Goal: Task Accomplishment & Management: Manage account settings

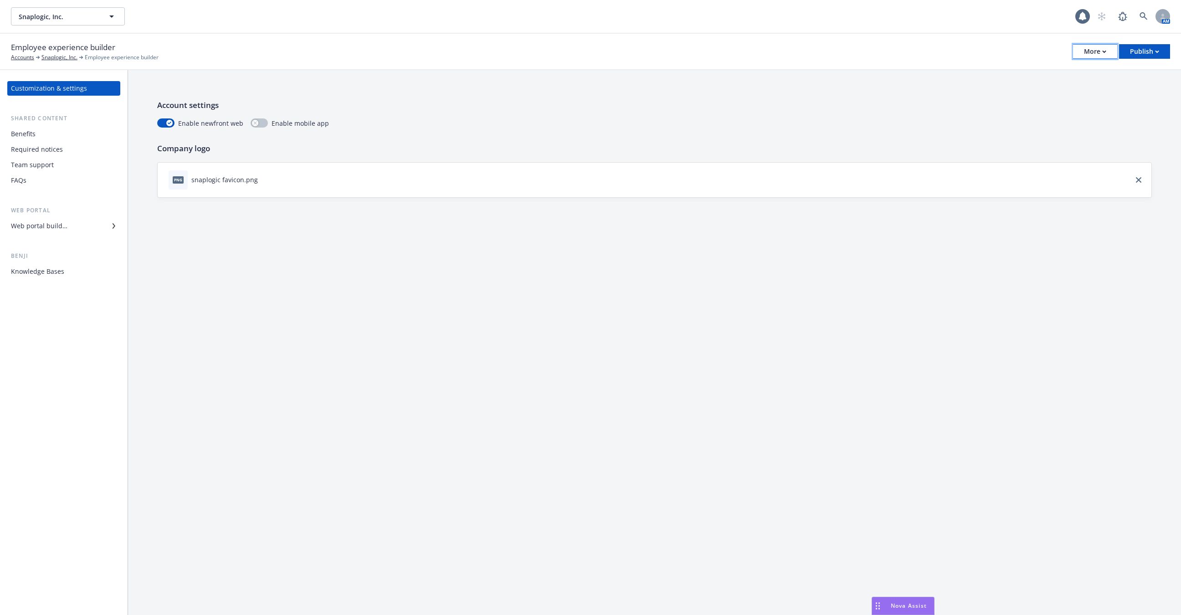
click at [1088, 55] on div "More" at bounding box center [1095, 52] width 22 height 14
click at [1071, 93] on link "Copy portal link" at bounding box center [1049, 90] width 135 height 18
click at [1138, 53] on div "Publish" at bounding box center [1144, 52] width 29 height 14
click at [1120, 92] on link "Publish app" at bounding box center [1134, 90] width 72 height 18
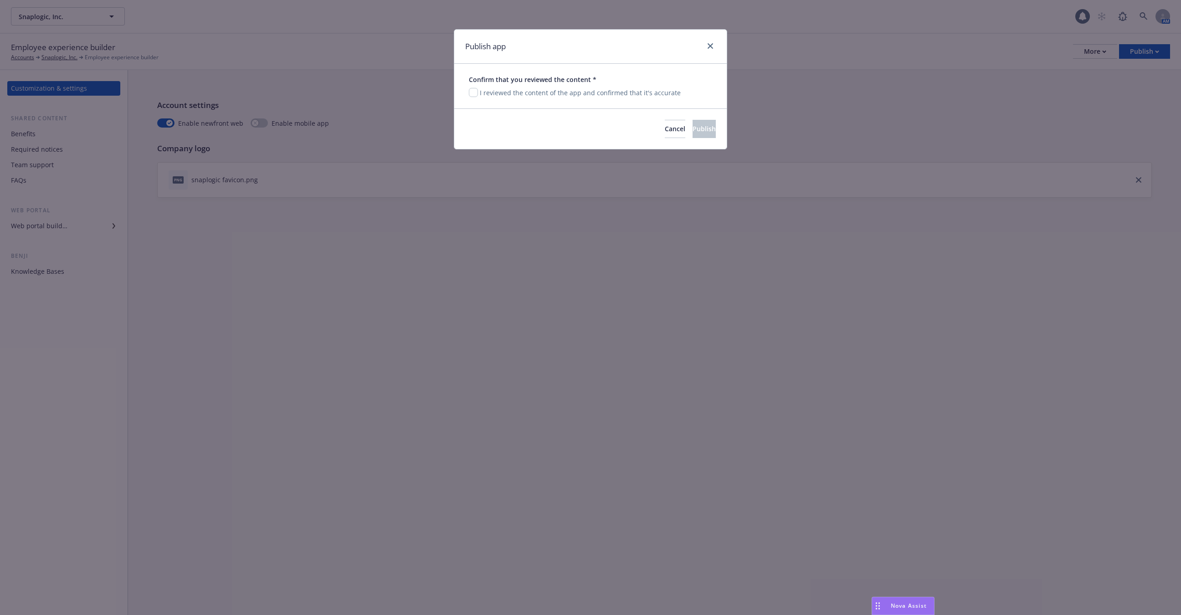
click at [719, 50] on div "Publish app" at bounding box center [590, 47] width 273 height 34
click at [716, 49] on div "Publish app" at bounding box center [590, 47] width 273 height 34
click at [706, 45] on link "close" at bounding box center [710, 46] width 11 height 11
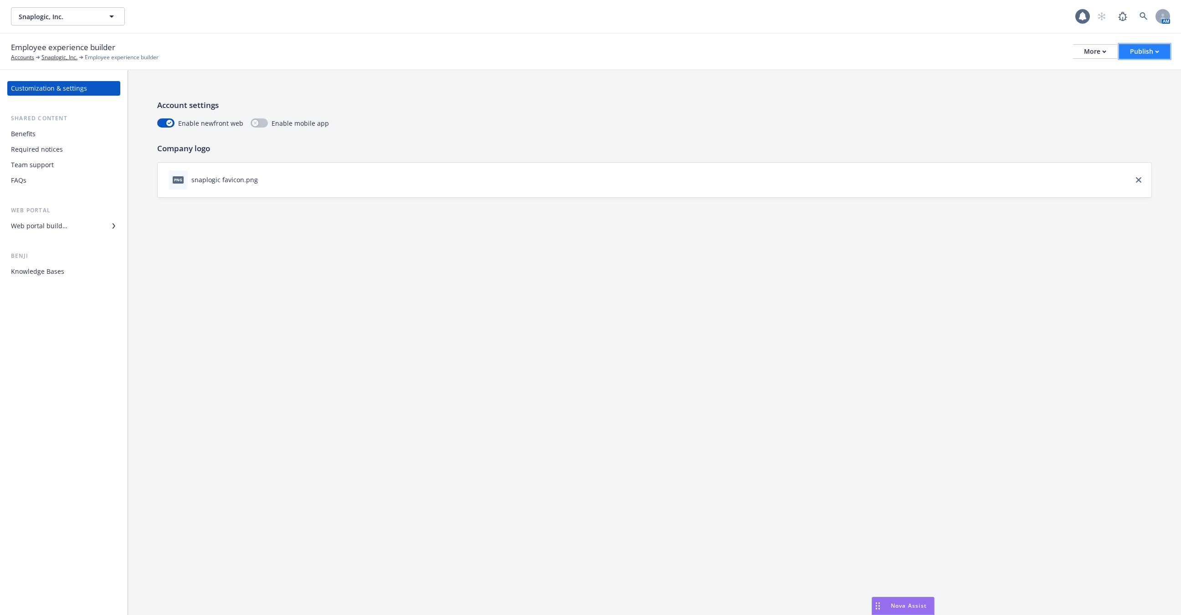
click at [1147, 51] on div "Publish" at bounding box center [1144, 52] width 29 height 14
click at [1122, 74] on link "Publish portal" at bounding box center [1134, 72] width 72 height 18
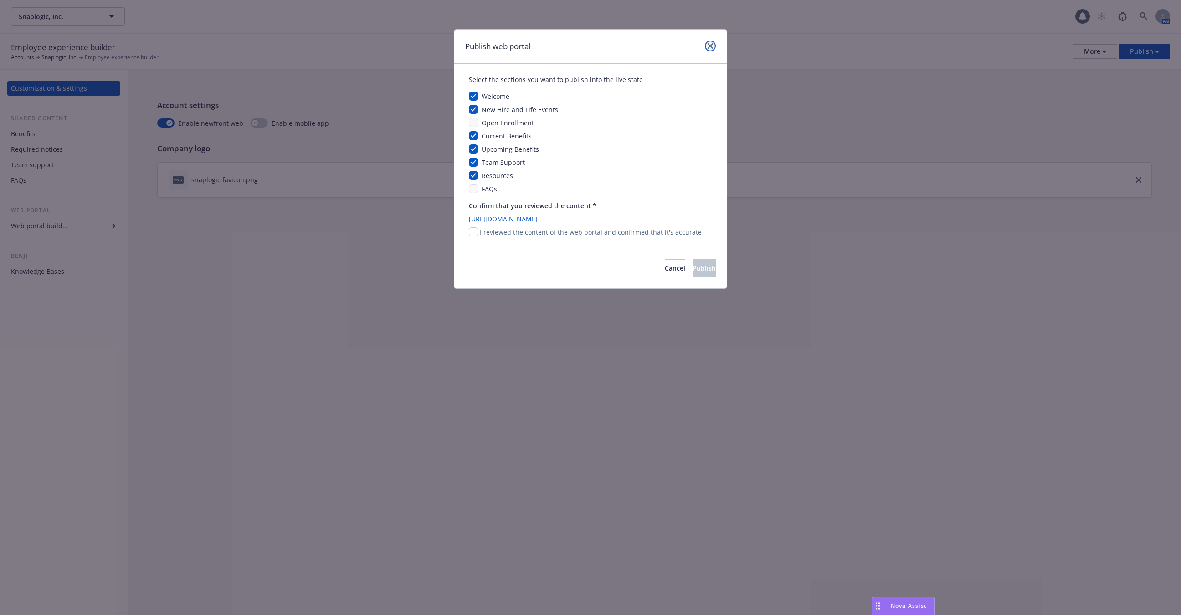
click at [709, 46] on icon "close" at bounding box center [710, 45] width 5 height 5
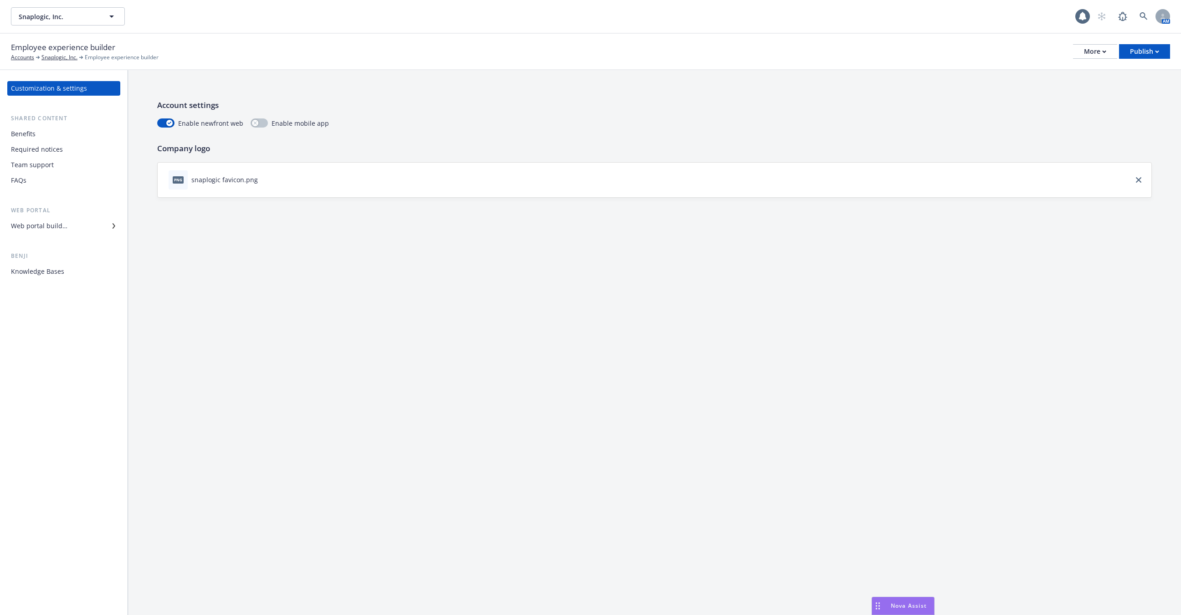
click at [76, 173] on div "FAQs" at bounding box center [64, 180] width 106 height 15
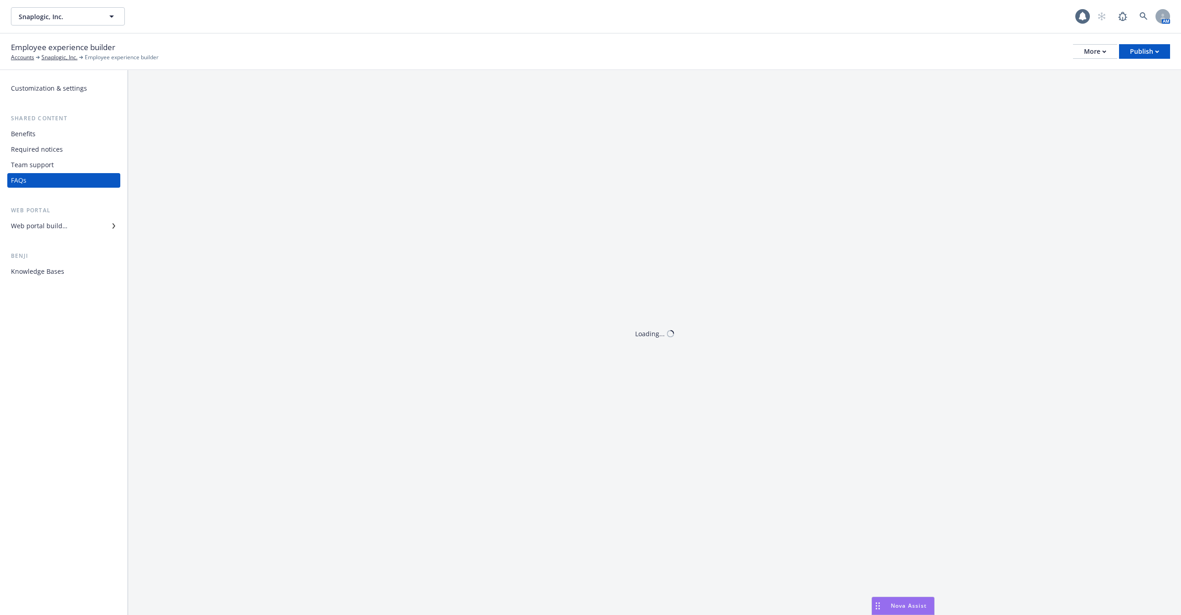
click at [64, 163] on div "Team support" at bounding box center [64, 165] width 106 height 15
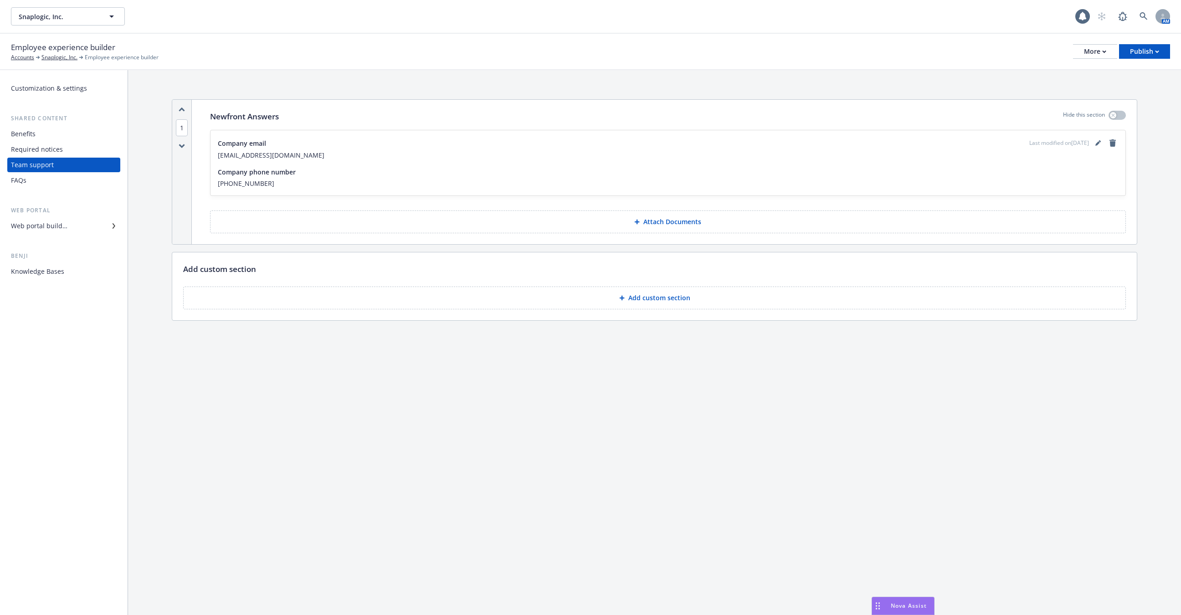
click at [64, 163] on div "Team support" at bounding box center [64, 165] width 106 height 15
click at [935, 91] on div "1 Newfront Answers Hide this section Company email Last modified on [DATE] [EMA…" at bounding box center [654, 213] width 1053 height 287
click at [53, 231] on div "Web portal builder" at bounding box center [39, 226] width 57 height 15
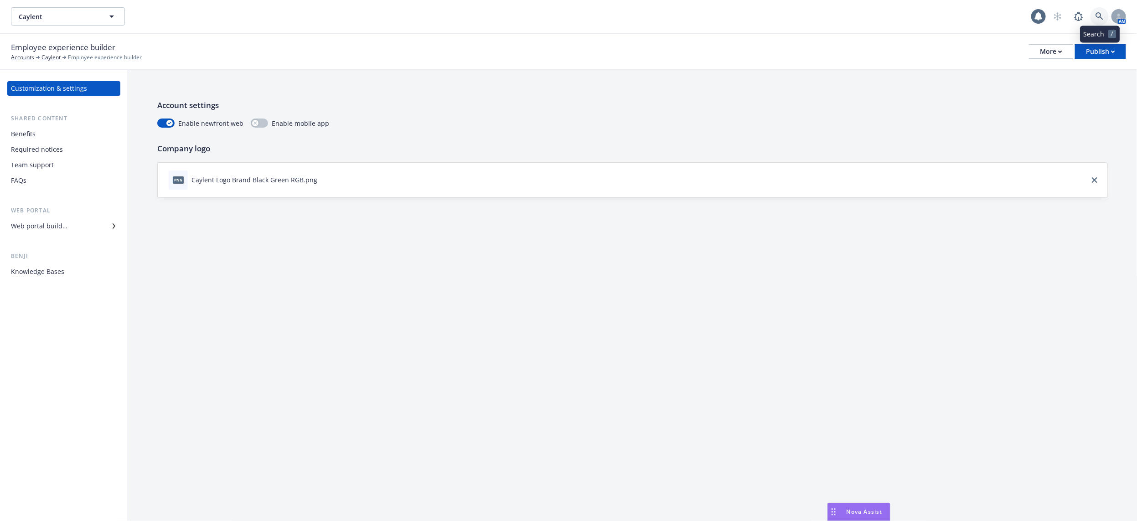
click at [1095, 18] on icon at bounding box center [1099, 16] width 8 height 8
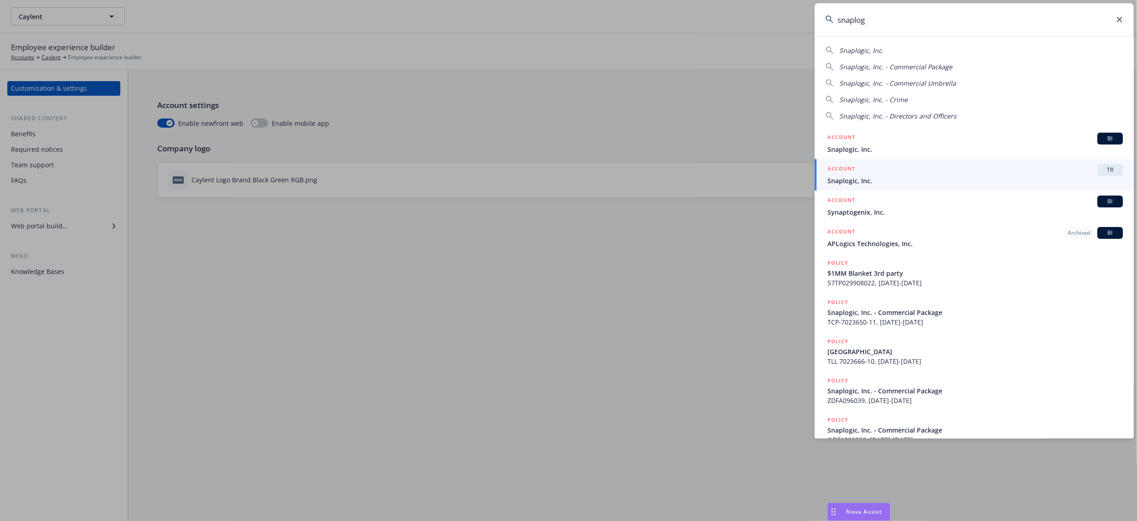
type input "snaplog"
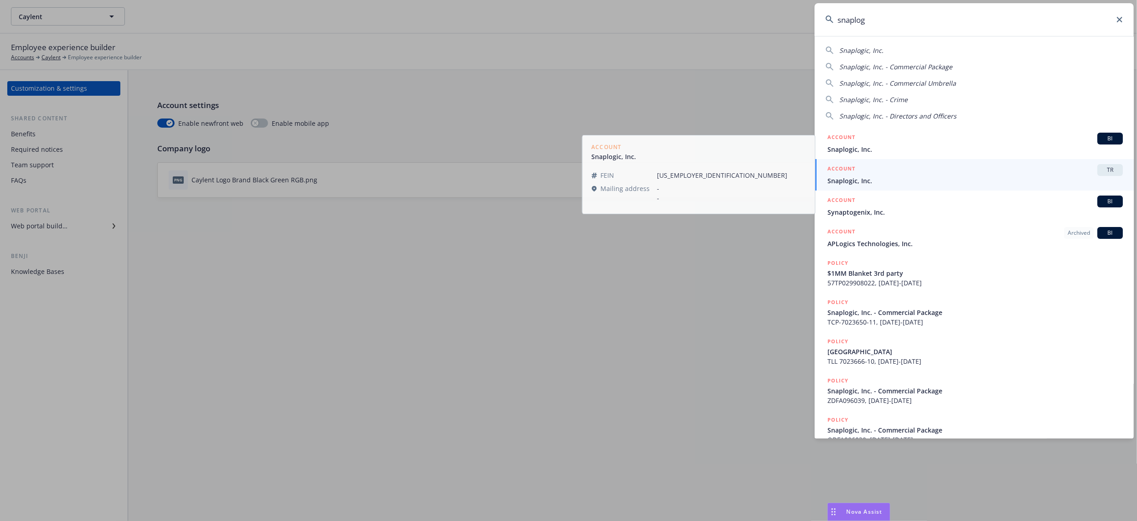
click at [888, 184] on span "Snaplogic, Inc." at bounding box center [974, 181] width 295 height 10
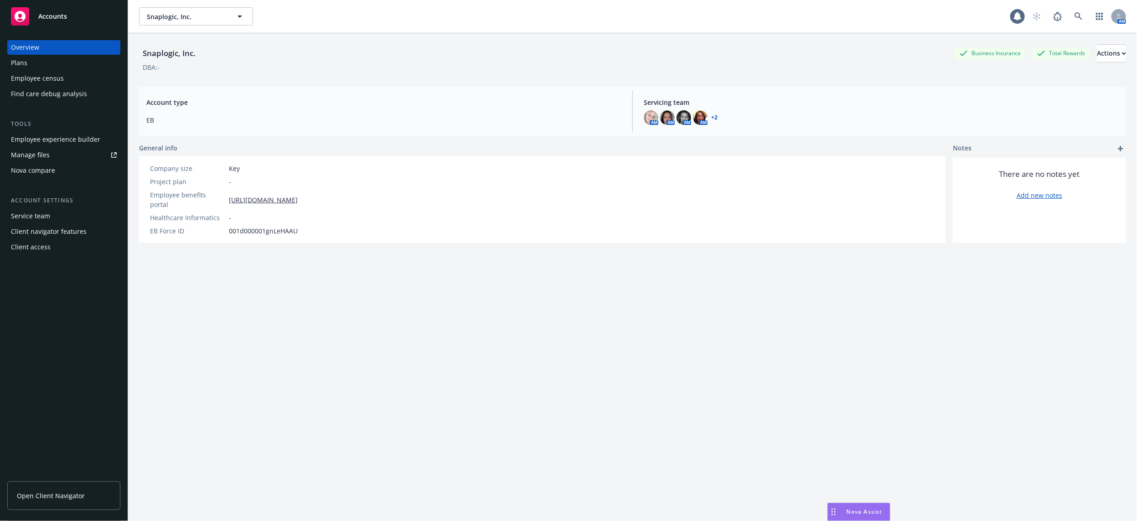
click at [49, 142] on div "Employee experience builder" at bounding box center [55, 139] width 89 height 15
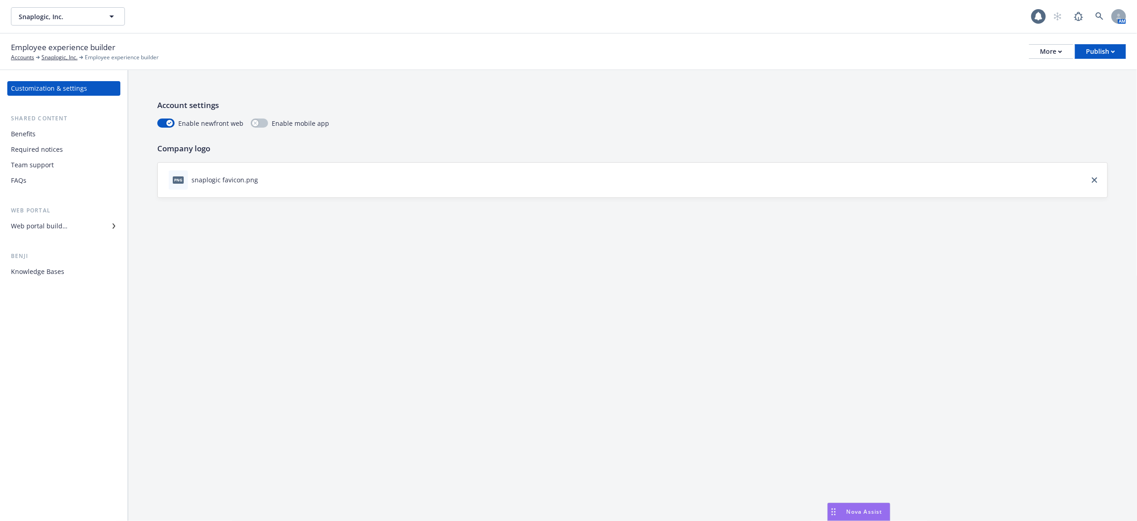
click at [78, 164] on div "Team support" at bounding box center [64, 165] width 106 height 15
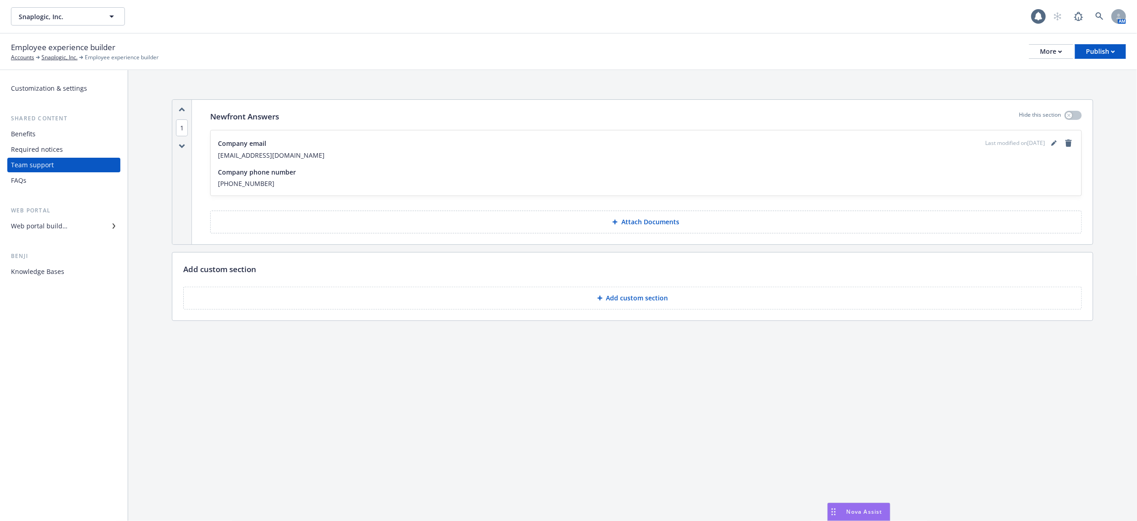
click at [94, 133] on div "Benefits" at bounding box center [64, 134] width 106 height 15
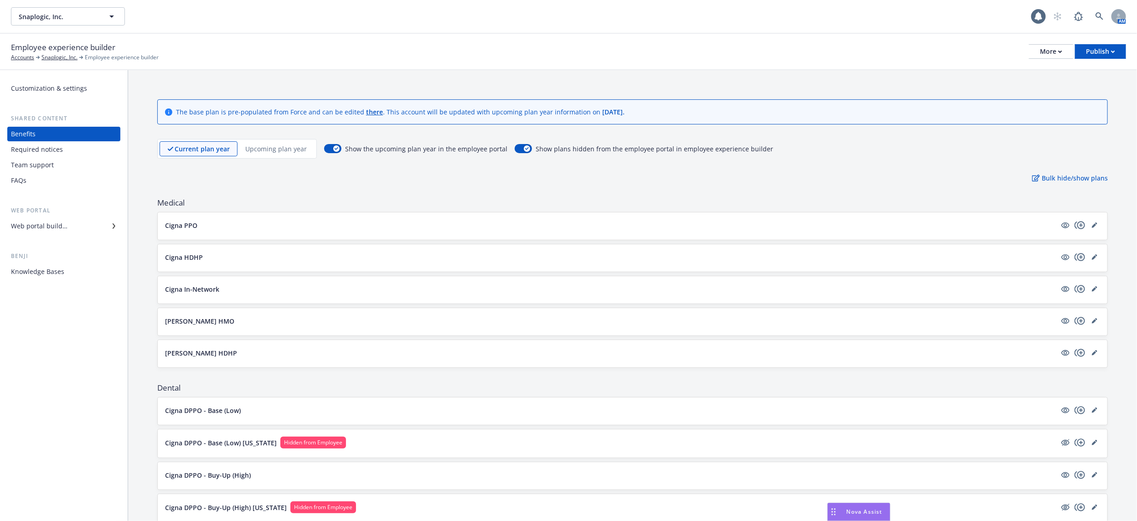
click at [86, 156] on div "Required notices" at bounding box center [64, 149] width 106 height 15
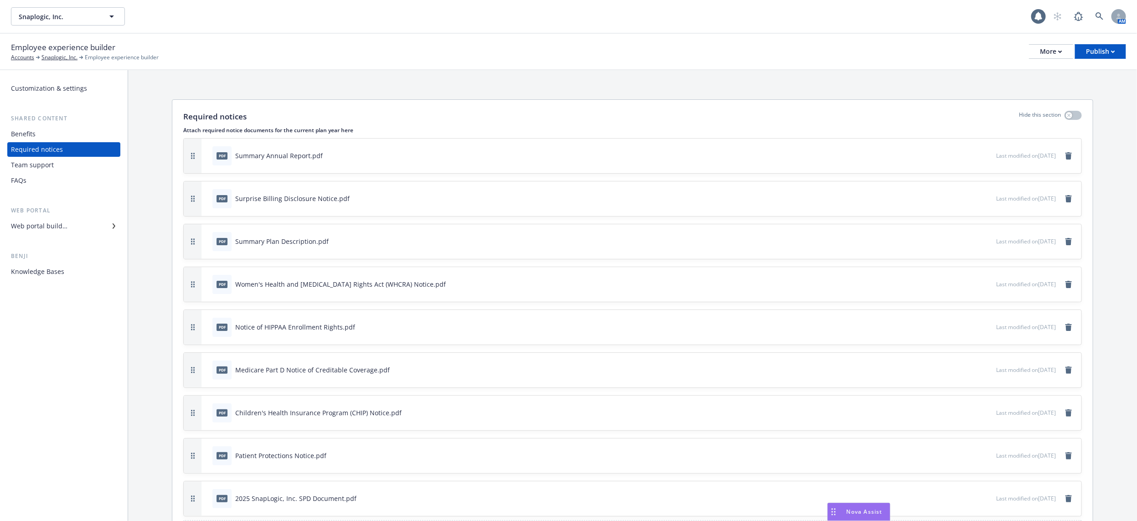
click at [85, 160] on div "Team support" at bounding box center [64, 165] width 106 height 15
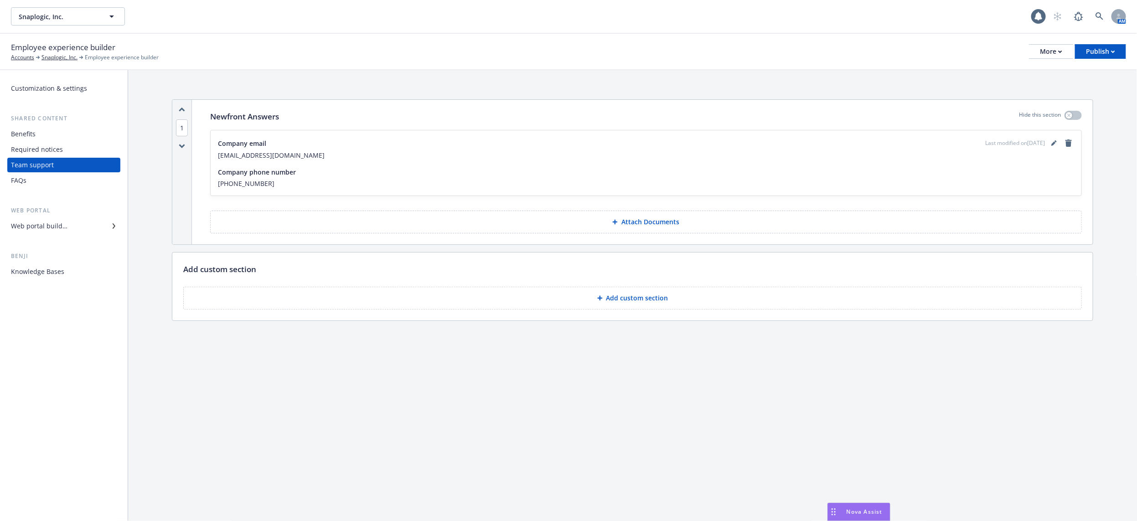
click at [1112, 43] on div "Employee experience builder Accounts Snaplogic, Inc. Employee experience builde…" at bounding box center [568, 51] width 1115 height 20
click at [1106, 53] on div "Publish" at bounding box center [1099, 52] width 29 height 14
click at [1099, 87] on link "Publish app" at bounding box center [1090, 90] width 72 height 18
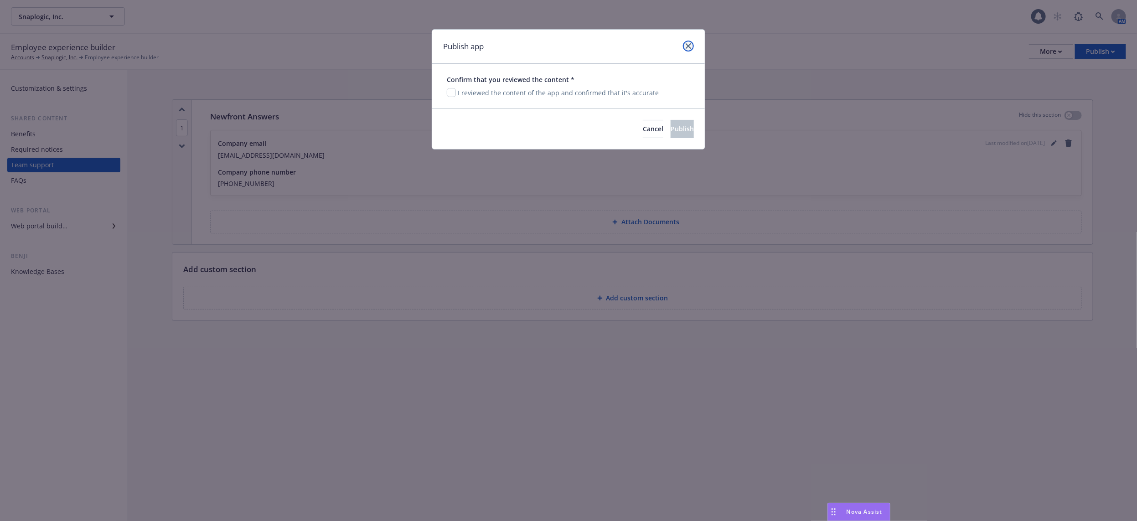
click at [688, 46] on icon "close" at bounding box center [687, 45] width 5 height 5
